Goal: Information Seeking & Learning: Learn about a topic

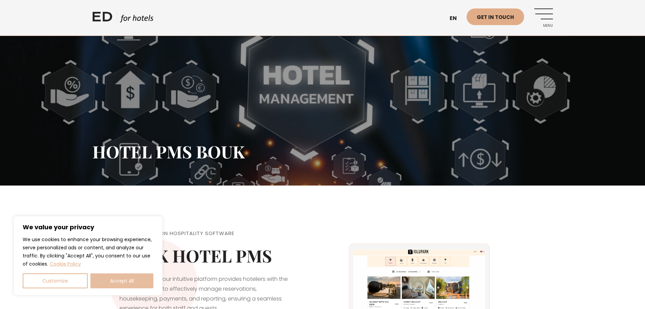
click at [123, 285] on button "Accept All" at bounding box center [121, 280] width 63 height 15
checkbox input "true"
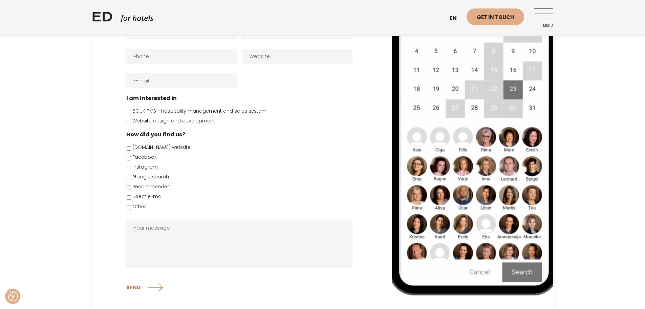
scroll to position [2236, 0]
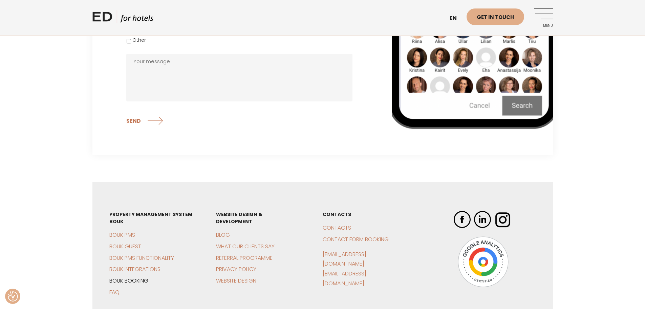
click at [144, 276] on link "BOUK Booking" at bounding box center [128, 280] width 39 height 8
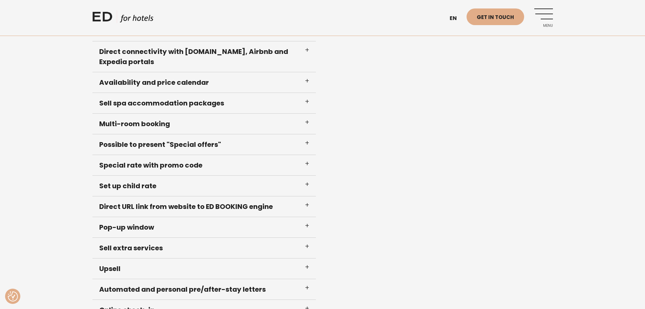
scroll to position [406, 0]
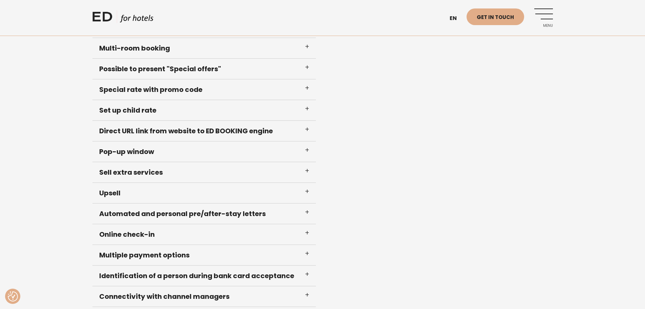
click at [174, 172] on h3 "Sell extra services" at bounding box center [204, 172] width 224 height 21
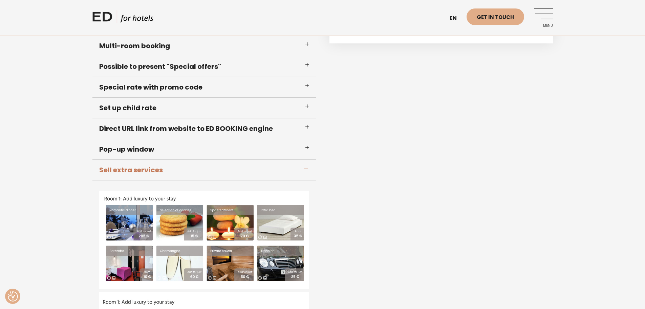
scroll to position [321, 0]
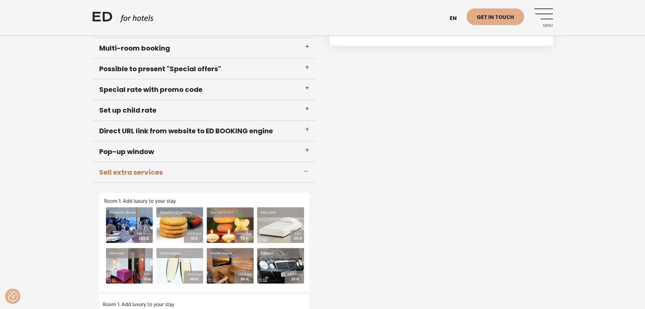
click at [193, 172] on h3 "Sell extra services" at bounding box center [204, 172] width 224 height 21
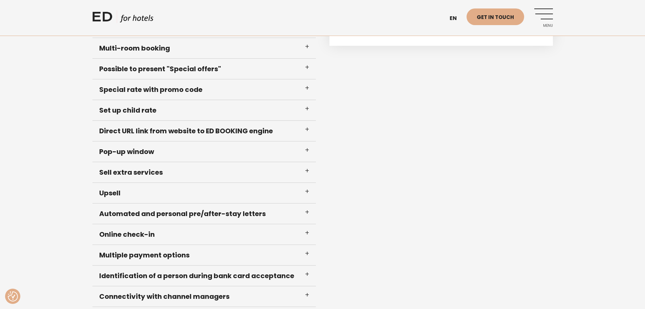
click at [137, 150] on h3 "Pop-up window" at bounding box center [204, 151] width 224 height 21
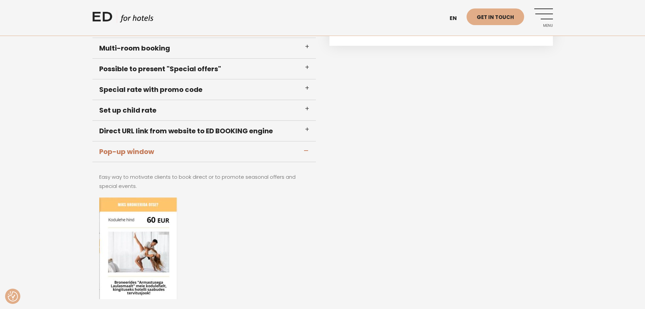
click at [137, 150] on h3 "Pop-up window" at bounding box center [204, 151] width 224 height 21
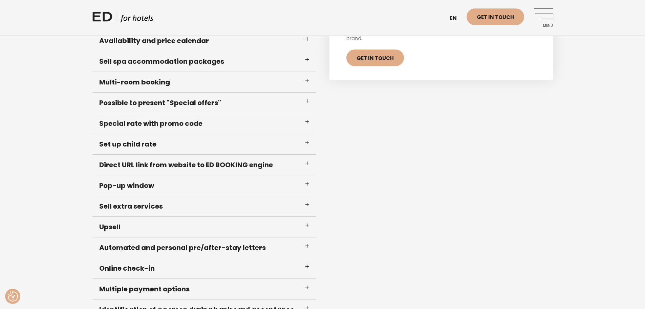
scroll to position [253, 0]
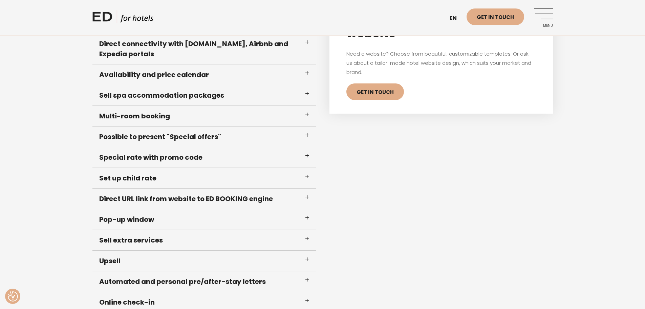
click at [148, 157] on h3 "Special rate with promo code" at bounding box center [204, 157] width 224 height 21
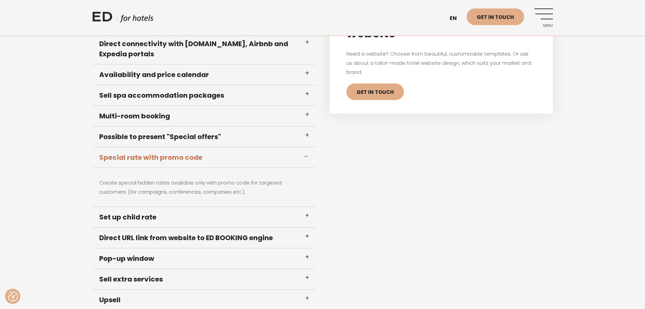
click at [148, 157] on h3 "Special rate with promo code" at bounding box center [204, 157] width 224 height 21
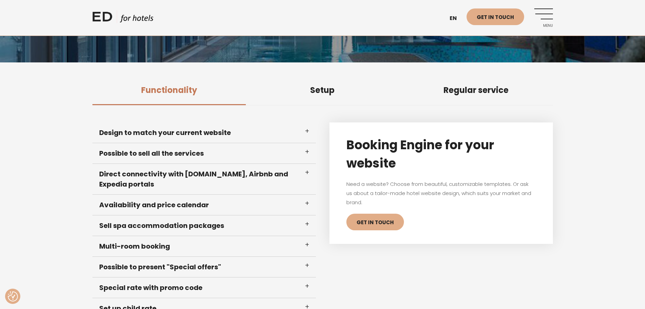
scroll to position [118, 0]
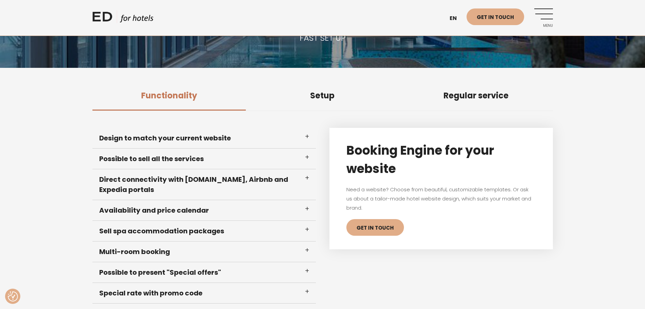
click at [184, 155] on h3 "Possible to sell all the services" at bounding box center [204, 158] width 224 height 21
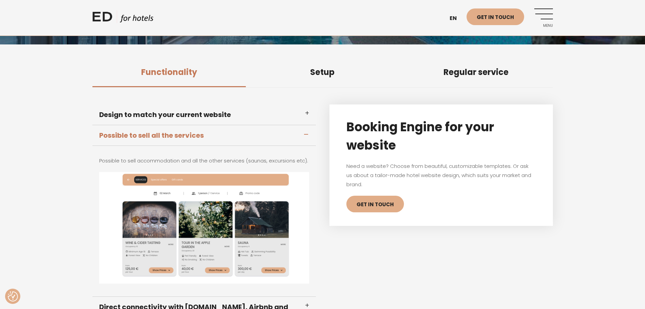
scroll to position [151, 0]
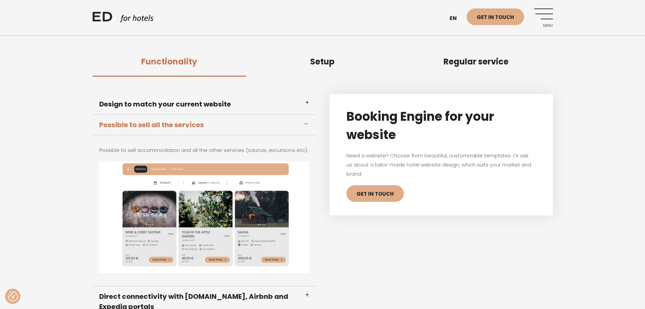
click at [163, 127] on h3 "Possible to sell all the services" at bounding box center [204, 124] width 224 height 21
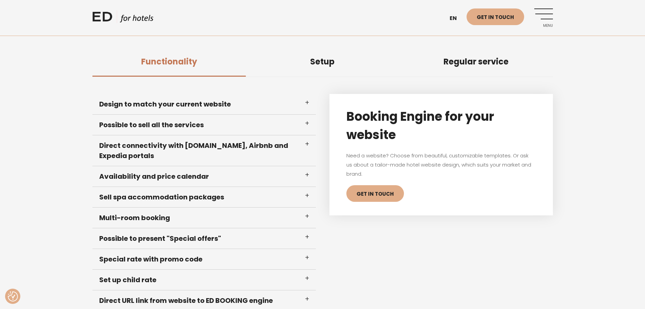
click at [152, 174] on h3 "Availability and price calendar" at bounding box center [204, 176] width 224 height 21
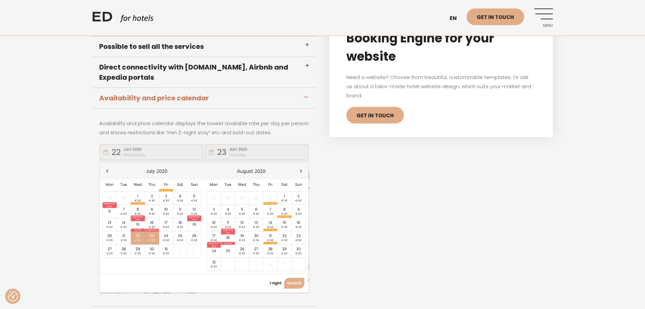
scroll to position [219, 0]
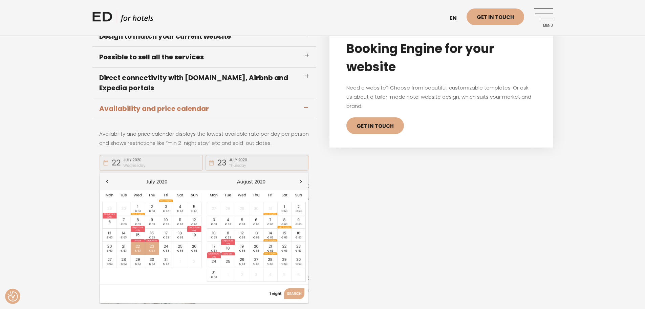
click at [187, 107] on h3 "Availability and price calendar" at bounding box center [204, 108] width 224 height 21
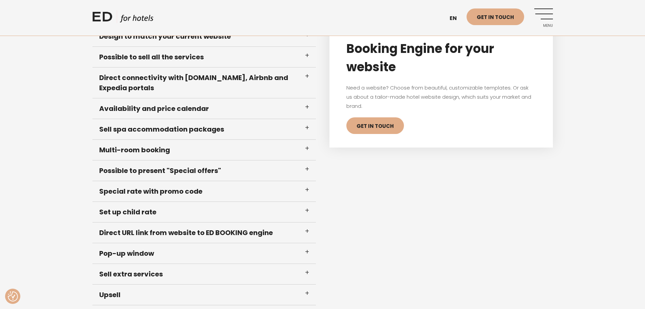
click at [190, 151] on h3 "Multi-room booking" at bounding box center [204, 150] width 224 height 21
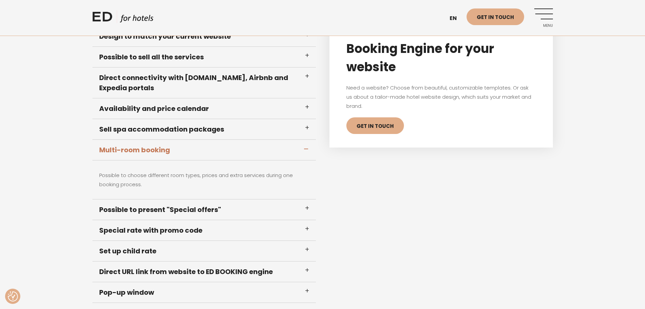
click at [190, 151] on h3 "Multi-room booking" at bounding box center [204, 150] width 224 height 21
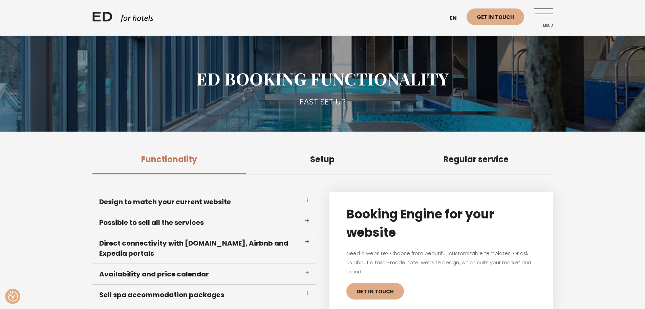
scroll to position [0, 0]
